Goal: Find specific fact: Find contact information

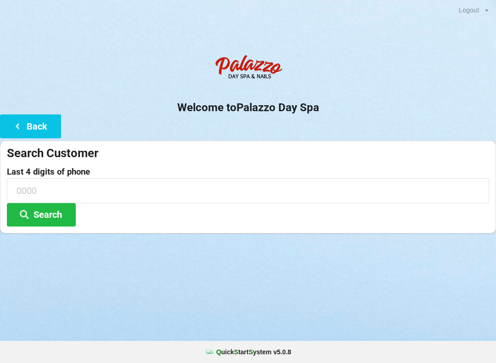
scroll to position [11, 0]
click at [65, 187] on input at bounding box center [248, 190] width 483 height 24
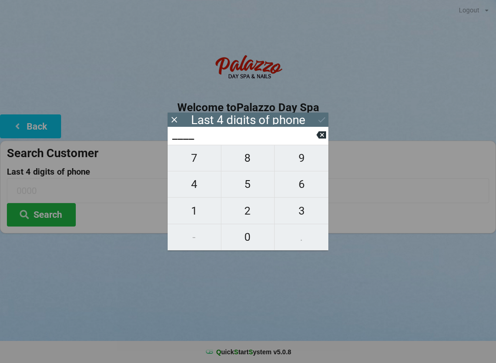
click at [307, 213] on span "3" at bounding box center [302, 210] width 54 height 19
type input "3___"
click at [307, 158] on span "9" at bounding box center [302, 157] width 54 height 19
type input "39__"
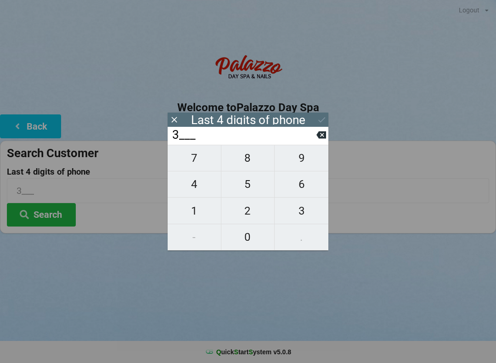
type input "39__"
click at [199, 157] on span "7" at bounding box center [194, 157] width 53 height 19
type input "397_"
click at [199, 214] on span "1" at bounding box center [194, 210] width 53 height 19
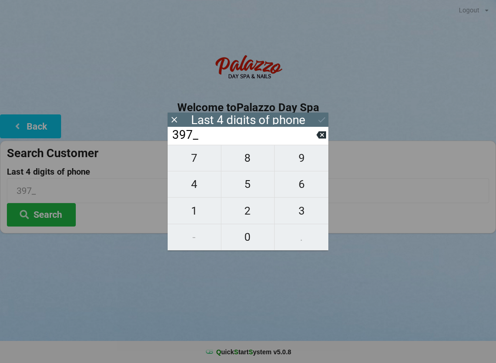
type input "3971"
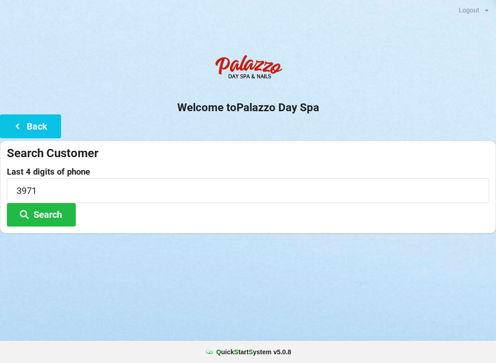
click at [40, 218] on button "Search" at bounding box center [41, 214] width 69 height 23
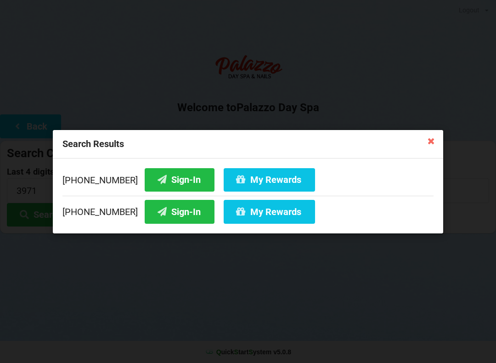
click at [179, 180] on button "Sign-In" at bounding box center [180, 179] width 70 height 23
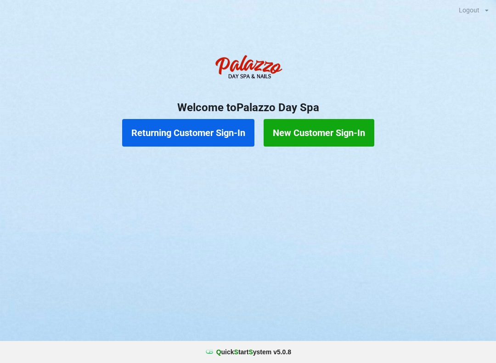
click at [188, 134] on button "Returning Customer Sign-In" at bounding box center [188, 133] width 132 height 28
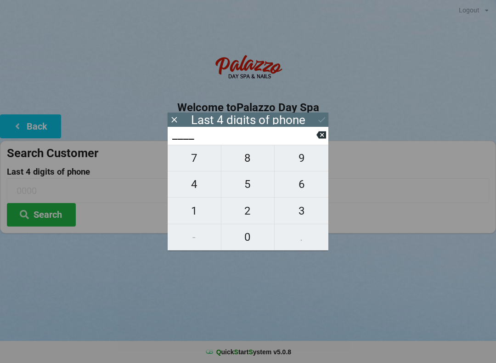
click at [190, 185] on span "4" at bounding box center [194, 184] width 53 height 19
type input "4___"
click at [298, 213] on span "3" at bounding box center [302, 210] width 54 height 19
type input "43__"
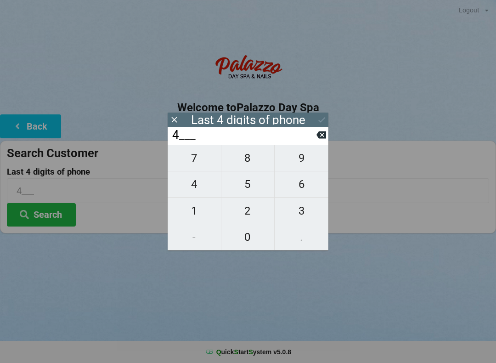
type input "43__"
click at [247, 188] on span "5" at bounding box center [247, 184] width 53 height 19
type input "435_"
click at [300, 162] on span "9" at bounding box center [302, 157] width 54 height 19
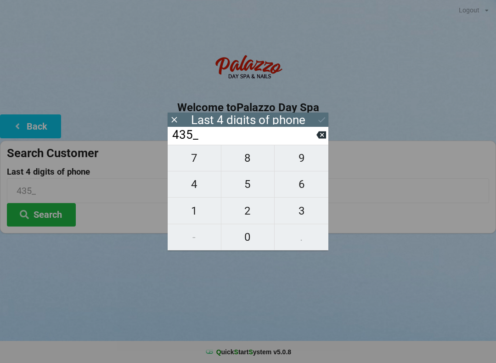
type input "4359"
click at [320, 125] on button at bounding box center [322, 120] width 10 height 12
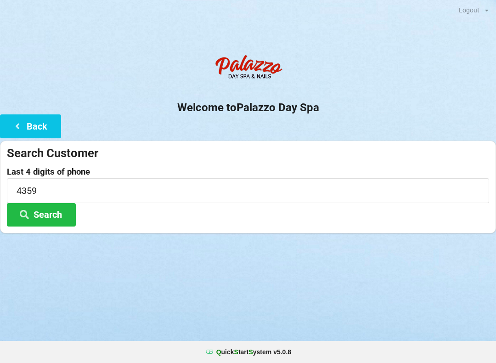
click at [42, 212] on button "Search" at bounding box center [41, 214] width 69 height 23
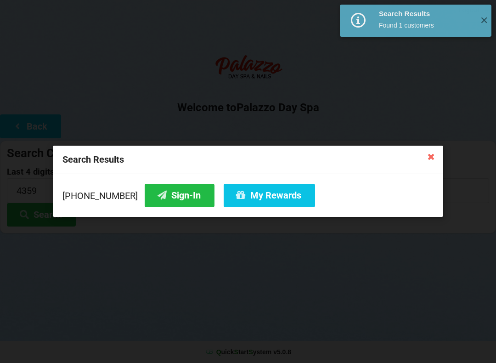
click at [163, 200] on button "Sign-In" at bounding box center [180, 195] width 70 height 23
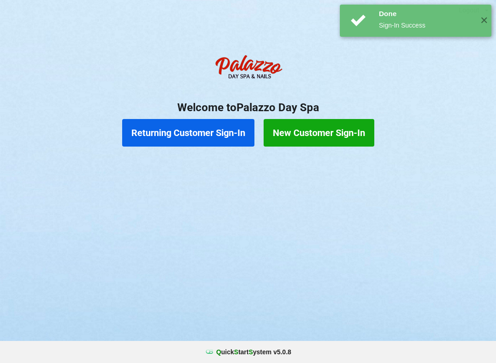
click at [187, 144] on button "Returning Customer Sign-In" at bounding box center [188, 133] width 132 height 28
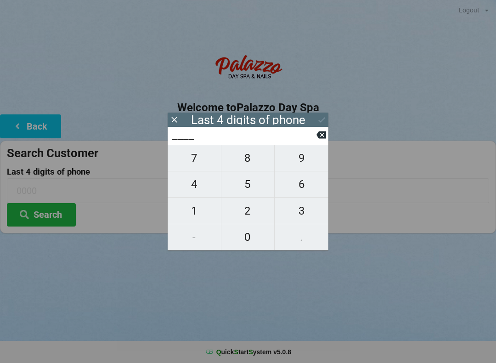
click at [296, 190] on span "6" at bounding box center [302, 184] width 54 height 19
type input "6___"
click at [248, 214] on span "2" at bounding box center [247, 210] width 53 height 19
type input "62__"
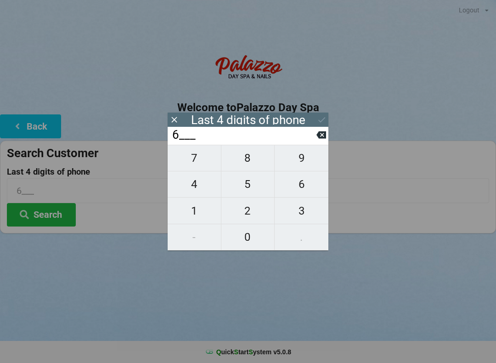
type input "62__"
click at [193, 191] on span "4" at bounding box center [194, 184] width 53 height 19
type input "624_"
click at [301, 188] on span "6" at bounding box center [302, 184] width 54 height 19
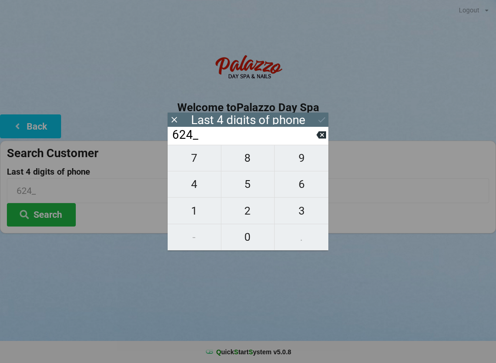
type input "6246"
click at [319, 122] on icon at bounding box center [322, 120] width 10 height 10
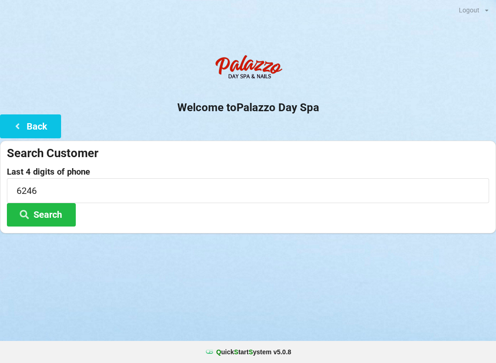
click at [45, 206] on button "Search" at bounding box center [41, 214] width 69 height 23
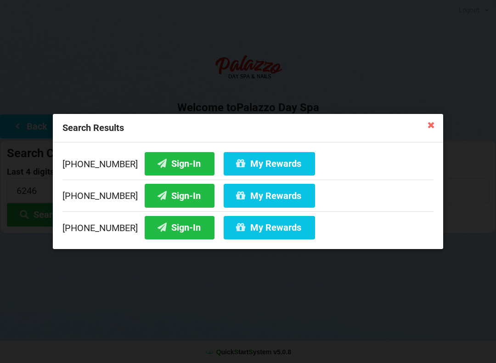
click at [159, 162] on button "Sign-In" at bounding box center [180, 163] width 70 height 23
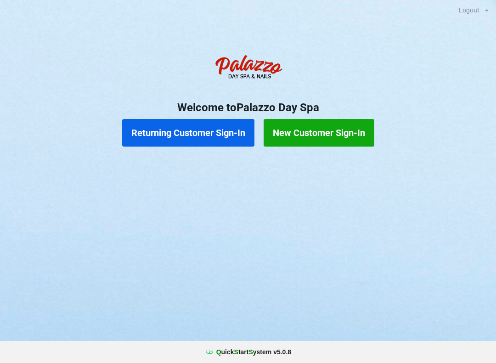
click at [212, 141] on button "Returning Customer Sign-In" at bounding box center [188, 133] width 132 height 28
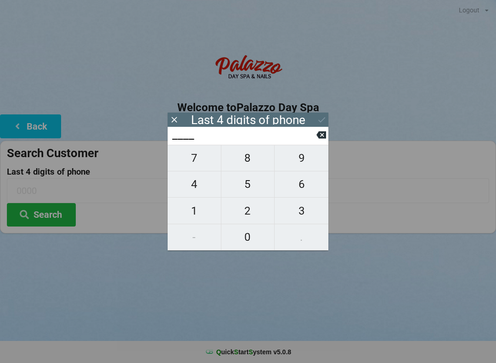
click at [307, 160] on span "9" at bounding box center [302, 157] width 54 height 19
type input "9___"
click at [199, 211] on span "1" at bounding box center [194, 210] width 53 height 19
type input "91__"
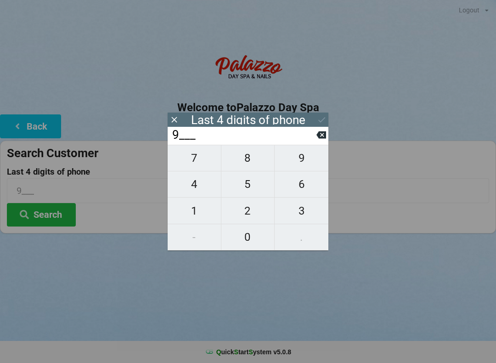
type input "91__"
click at [302, 192] on span "6" at bounding box center [302, 184] width 54 height 19
type input "916_"
click at [305, 211] on span "3" at bounding box center [302, 210] width 54 height 19
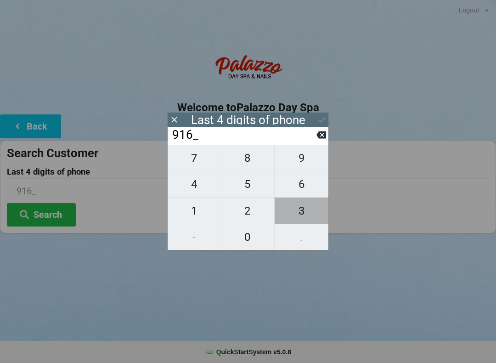
type input "9163"
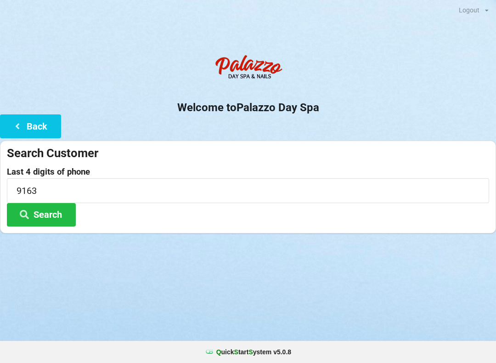
click at [58, 224] on button "Search" at bounding box center [41, 214] width 69 height 23
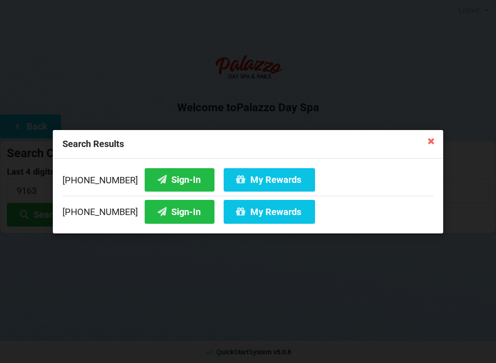
click at [268, 176] on button "My Rewards" at bounding box center [269, 179] width 91 height 23
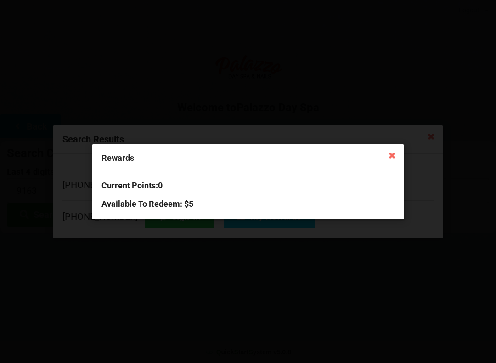
click at [396, 155] on icon at bounding box center [392, 155] width 15 height 15
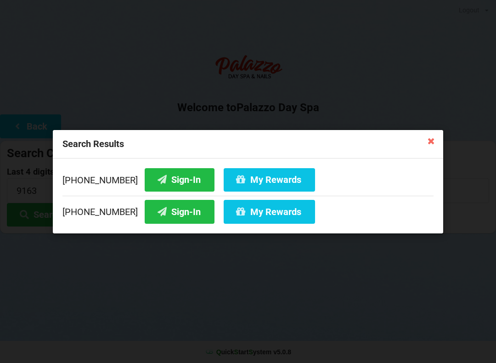
click at [436, 135] on icon at bounding box center [431, 140] width 15 height 15
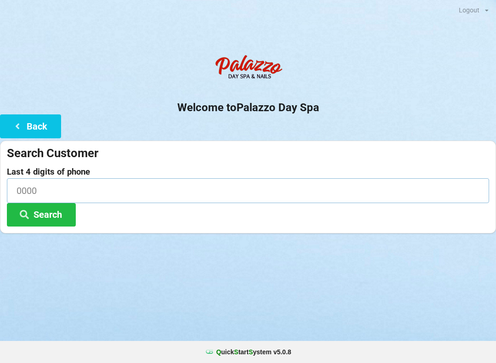
click at [204, 180] on input at bounding box center [248, 190] width 483 height 24
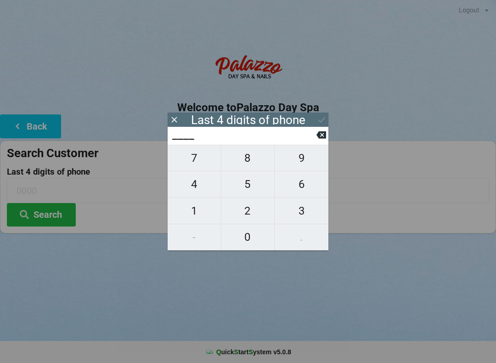
click at [202, 158] on span "7" at bounding box center [194, 157] width 53 height 19
type input "7___"
click at [202, 161] on span "7" at bounding box center [194, 157] width 53 height 19
type input "77__"
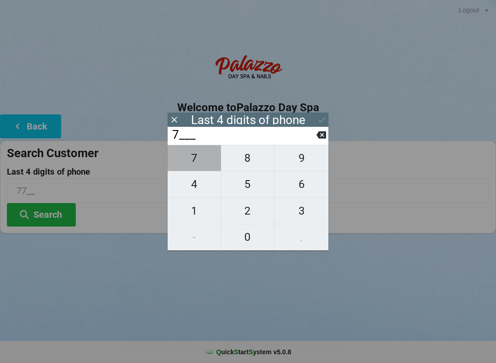
type input "77__"
click at [248, 241] on span "0" at bounding box center [247, 236] width 53 height 19
type input "770_"
click at [258, 159] on span "8" at bounding box center [247, 157] width 53 height 19
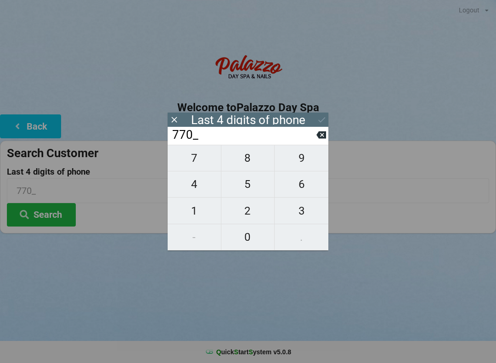
type input "7708"
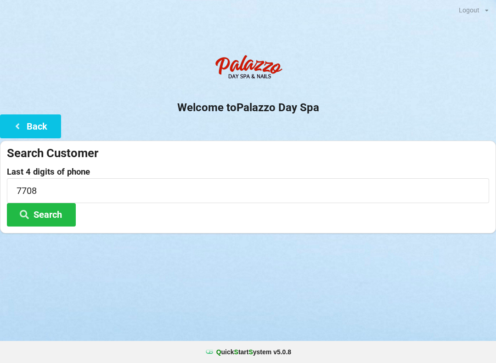
click at [62, 217] on button "Search" at bounding box center [41, 214] width 69 height 23
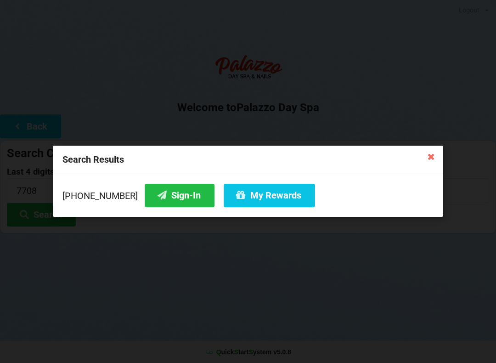
click at [163, 202] on button "Sign-In" at bounding box center [180, 195] width 70 height 23
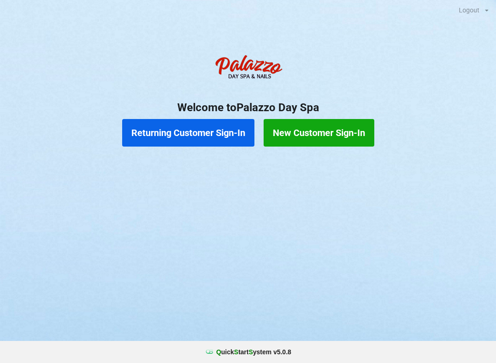
click at [167, 129] on button "Returning Customer Sign-In" at bounding box center [188, 133] width 132 height 28
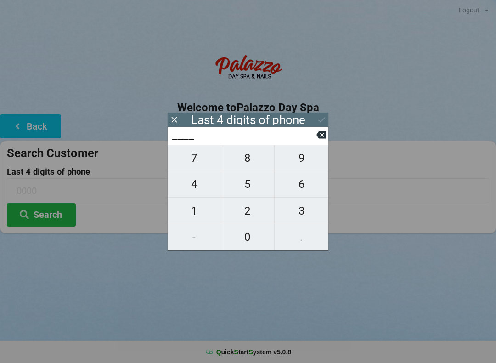
click at [199, 216] on span "1" at bounding box center [194, 210] width 53 height 19
type input "1___"
click at [310, 158] on span "9" at bounding box center [302, 157] width 54 height 19
type input "19__"
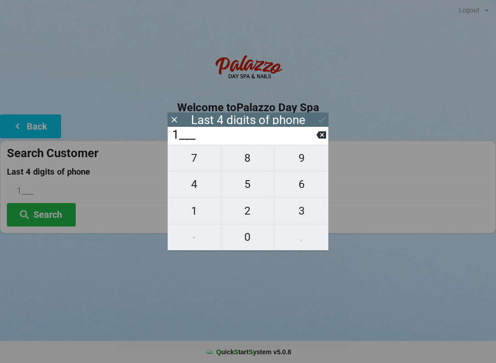
type input "19__"
click at [302, 194] on span "6" at bounding box center [302, 184] width 54 height 19
type input "196_"
click at [248, 194] on span "5" at bounding box center [247, 184] width 53 height 19
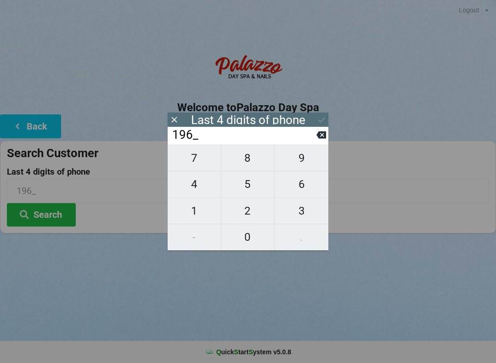
type input "1965"
click at [319, 122] on icon at bounding box center [322, 120] width 10 height 10
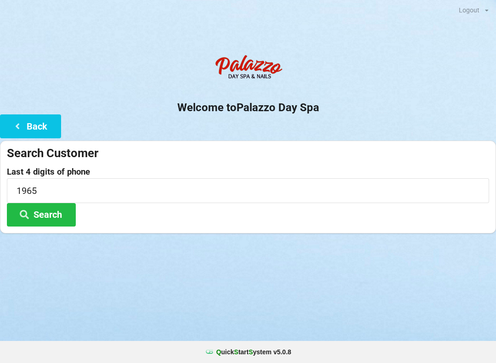
click at [49, 215] on button "Search" at bounding box center [41, 214] width 69 height 23
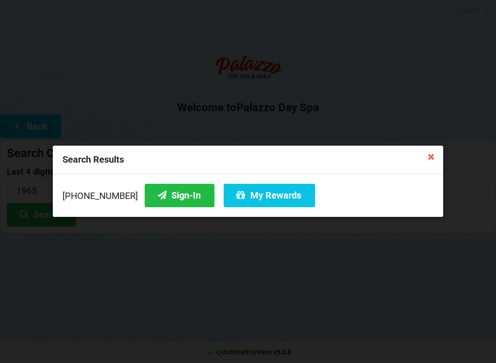
click at [161, 194] on button "Sign-In" at bounding box center [180, 195] width 70 height 23
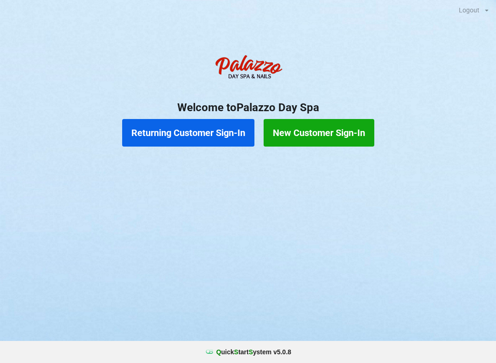
click at [188, 127] on button "Returning Customer Sign-In" at bounding box center [188, 133] width 132 height 28
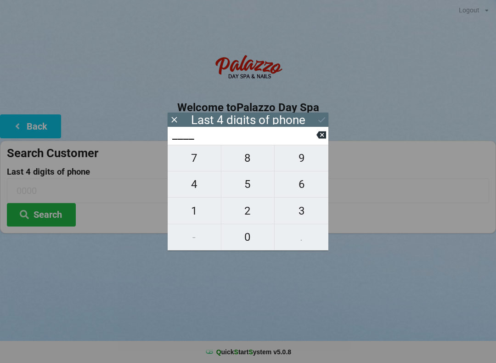
click at [303, 164] on span "9" at bounding box center [302, 157] width 54 height 19
type input "9___"
click at [194, 212] on span "1" at bounding box center [194, 210] width 53 height 19
type input "91__"
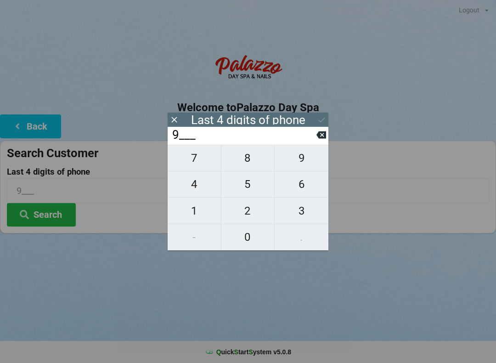
type input "91__"
click at [297, 188] on span "6" at bounding box center [302, 184] width 54 height 19
type input "916_"
click at [301, 216] on span "3" at bounding box center [302, 210] width 54 height 19
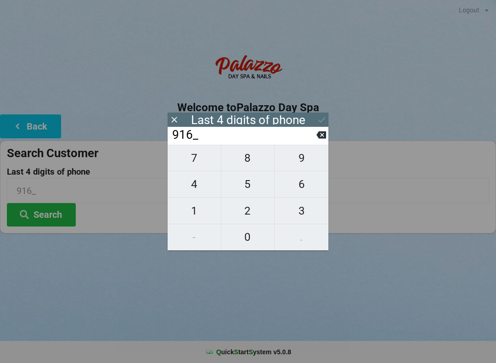
type input "9163"
click at [47, 219] on button "Search" at bounding box center [41, 214] width 69 height 23
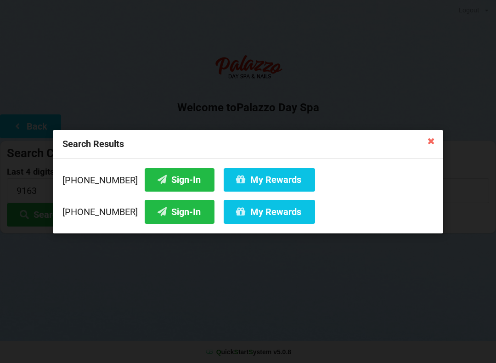
click at [254, 179] on button "My Rewards" at bounding box center [269, 179] width 91 height 23
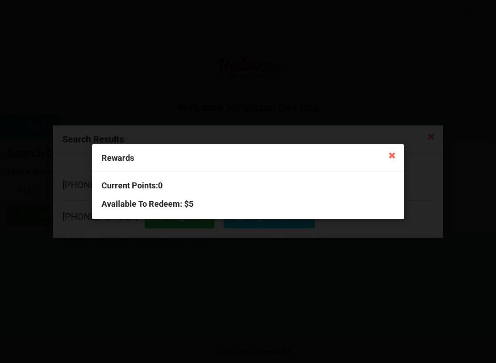
click at [399, 150] on icon at bounding box center [392, 155] width 15 height 15
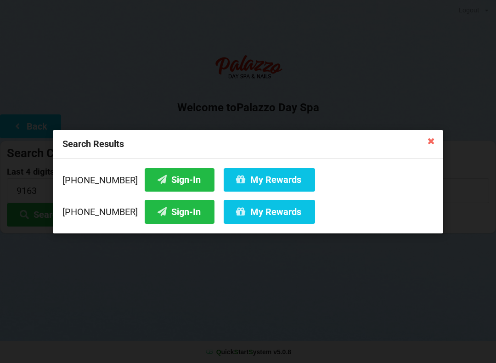
click at [418, 305] on div "Search Results [PHONE_NUMBER] Sign-In My Rewards [PHONE_NUMBER] Sign-In My Rewa…" at bounding box center [248, 181] width 496 height 363
click at [244, 212] on button "My Rewards" at bounding box center [269, 211] width 91 height 23
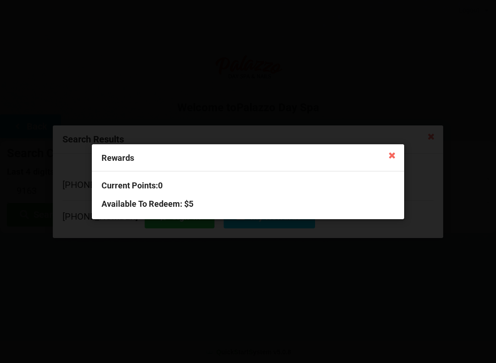
click at [387, 159] on icon at bounding box center [392, 155] width 15 height 15
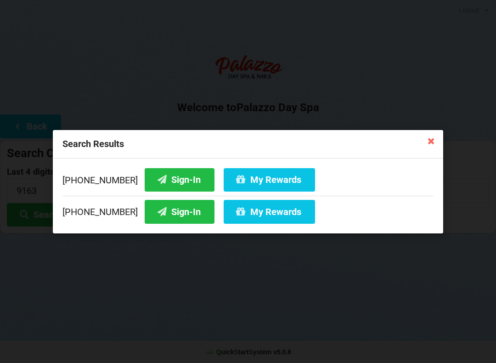
click at [436, 140] on icon at bounding box center [431, 140] width 15 height 15
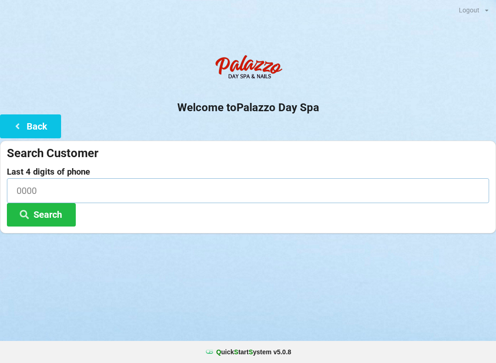
click at [51, 188] on input at bounding box center [248, 190] width 483 height 24
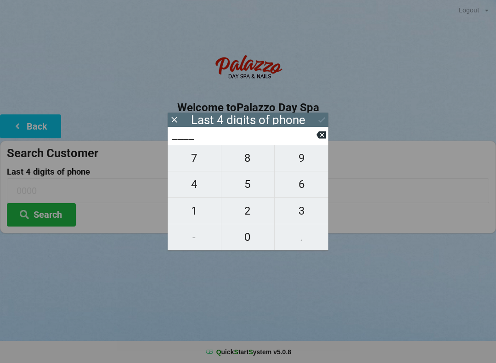
click at [189, 183] on span "4" at bounding box center [194, 184] width 53 height 19
type input "4___"
click at [235, 236] on span "0" at bounding box center [247, 236] width 53 height 19
type input "40__"
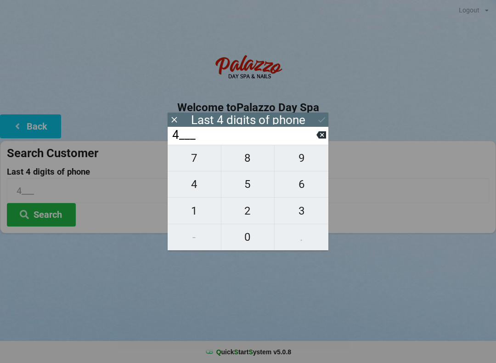
type input "40__"
click at [300, 159] on span "9" at bounding box center [302, 157] width 54 height 19
type input "409_"
click at [244, 194] on span "5" at bounding box center [247, 184] width 53 height 19
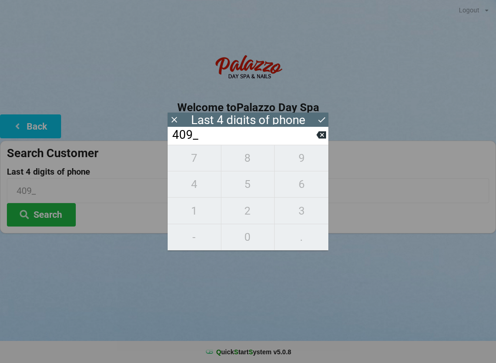
type input "4095"
click at [45, 224] on button "Search" at bounding box center [41, 214] width 69 height 23
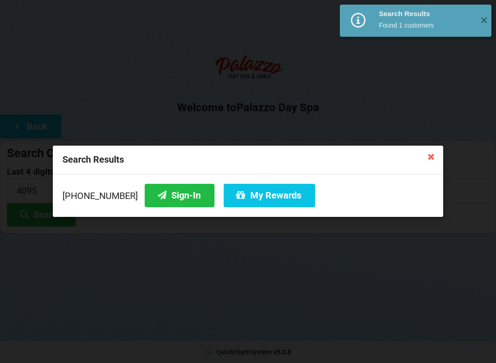
click at [154, 196] on button "Sign-In" at bounding box center [180, 195] width 70 height 23
